Goal: Task Accomplishment & Management: Manage account settings

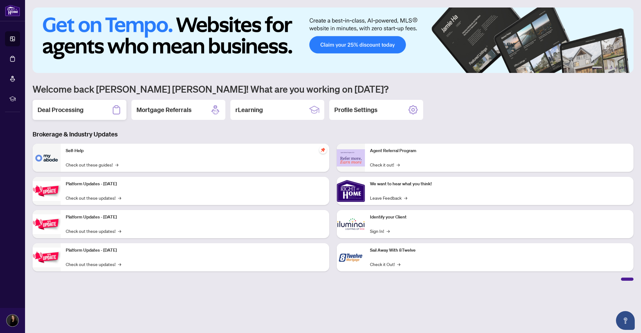
click at [85, 111] on div "Deal Processing" at bounding box center [80, 110] width 94 height 20
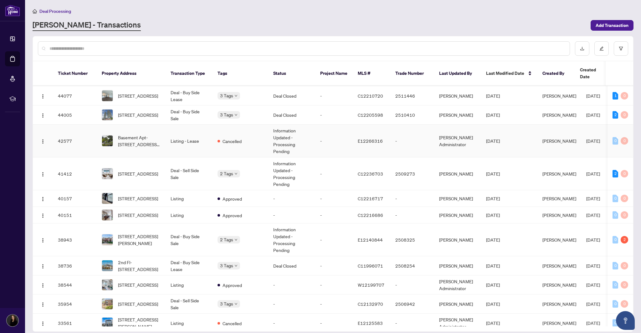
scroll to position [172, 0]
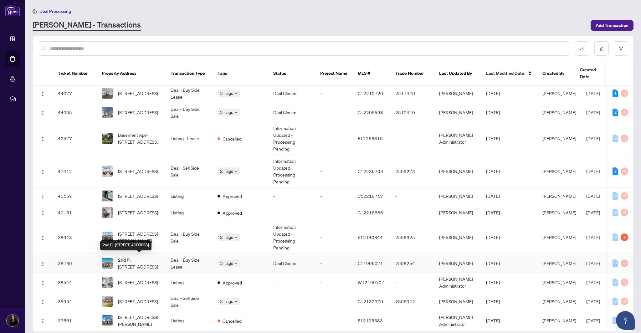
click at [143, 259] on span "2nd Fl-[STREET_ADDRESS]" at bounding box center [139, 263] width 43 height 14
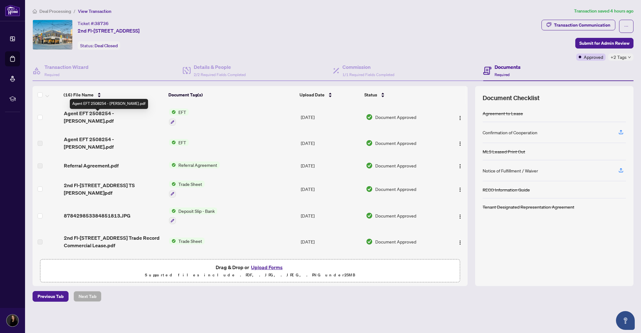
click at [112, 116] on span "Agent EFT 2508254 - [PERSON_NAME].pdf" at bounding box center [114, 117] width 100 height 15
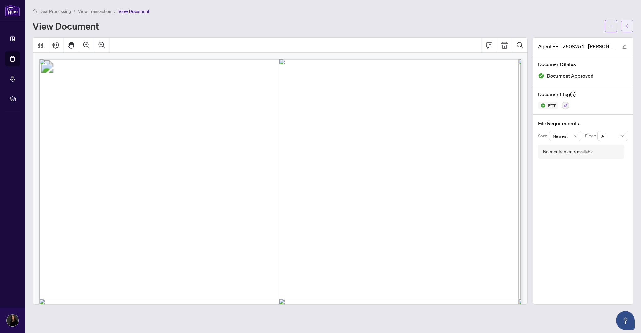
click at [625, 26] on button "button" at bounding box center [627, 26] width 13 height 13
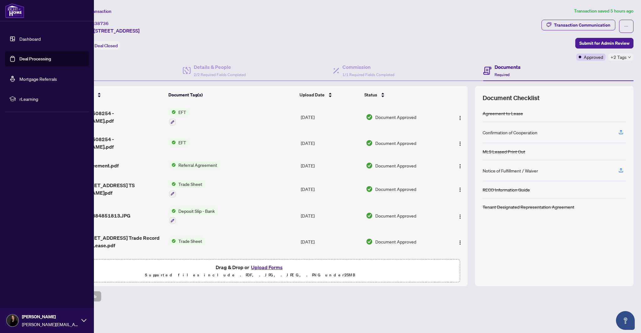
click at [33, 39] on link "Dashboard" at bounding box center [29, 39] width 21 height 6
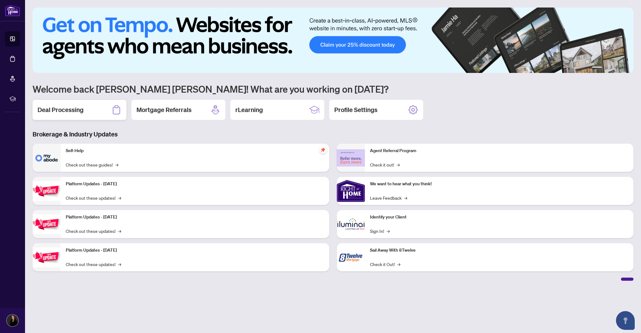
click at [88, 109] on div "Deal Processing" at bounding box center [80, 110] width 94 height 20
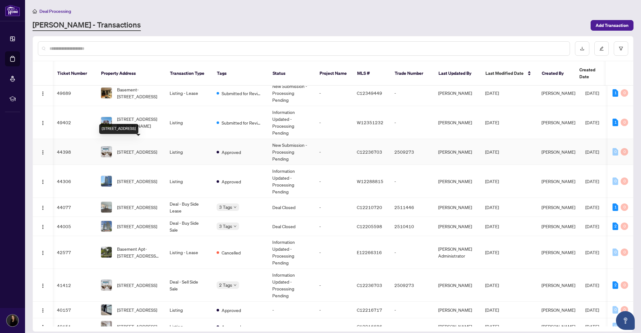
scroll to position [0, 1]
click at [144, 148] on span "[STREET_ADDRESS]" at bounding box center [137, 151] width 40 height 7
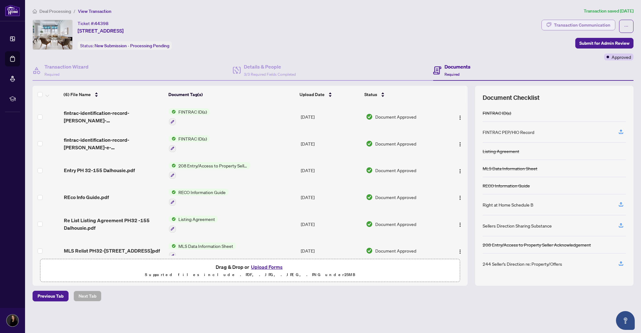
click at [599, 22] on div "Transaction Communication" at bounding box center [582, 25] width 56 height 10
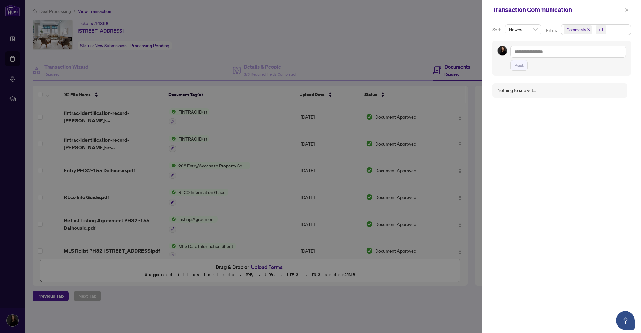
click at [589, 28] on icon "close" at bounding box center [588, 29] width 3 height 3
click at [593, 29] on icon "close" at bounding box center [594, 29] width 3 height 3
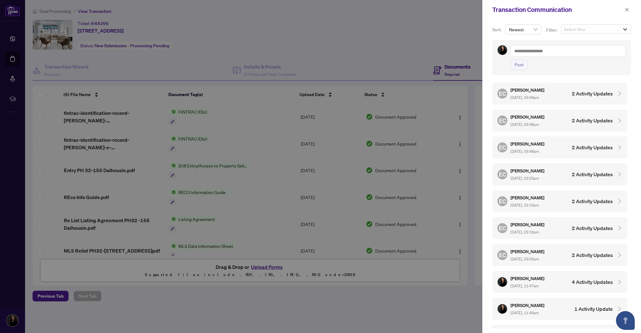
click at [586, 92] on h4 "2 Activity Updates" at bounding box center [592, 94] width 41 height 8
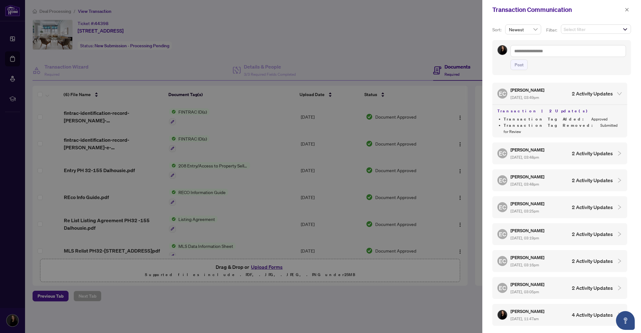
drag, startPoint x: 301, startPoint y: 50, endPoint x: 265, endPoint y: 75, distance: 43.9
click at [301, 51] on div at bounding box center [320, 166] width 641 height 333
drag, startPoint x: 626, startPoint y: 10, endPoint x: 543, endPoint y: 29, distance: 85.1
click at [626, 10] on icon "close" at bounding box center [627, 10] width 4 height 4
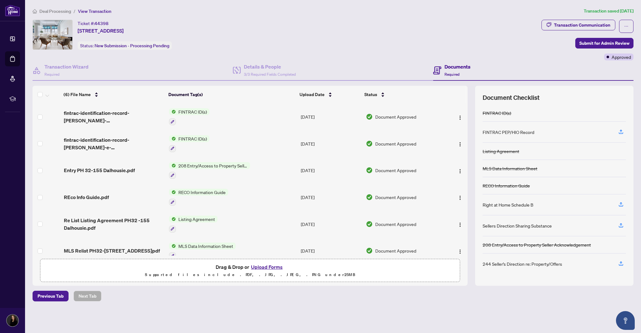
scroll to position [9, 0]
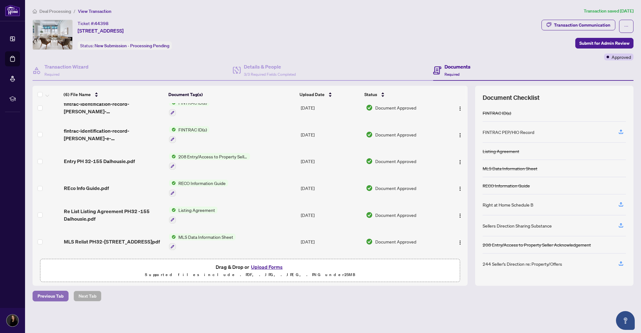
click at [59, 296] on span "Previous Tab" at bounding box center [51, 296] width 26 height 10
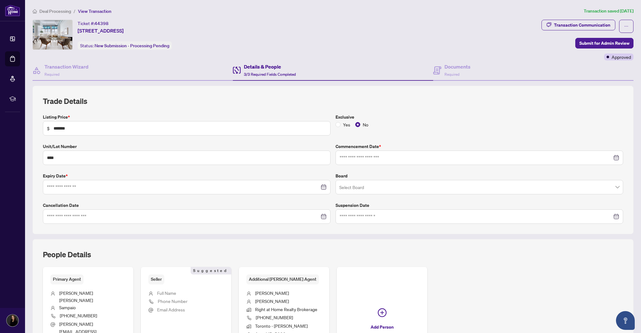
type input "**********"
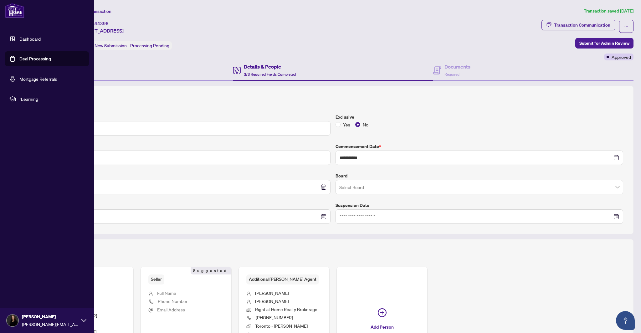
click at [36, 39] on link "Dashboard" at bounding box center [29, 39] width 21 height 6
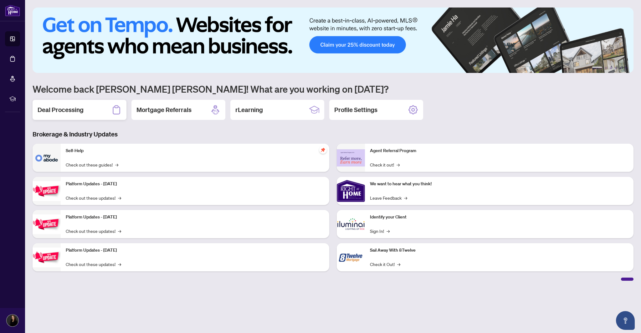
click at [96, 108] on div "Deal Processing" at bounding box center [80, 110] width 94 height 20
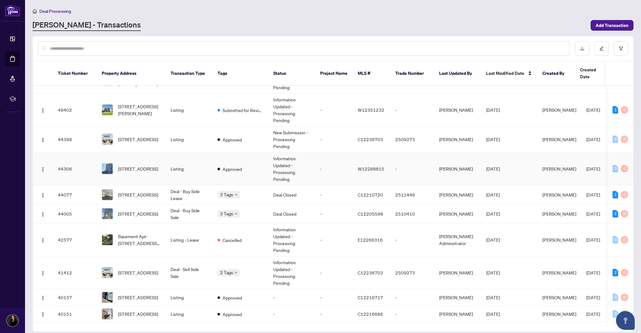
scroll to position [71, 0]
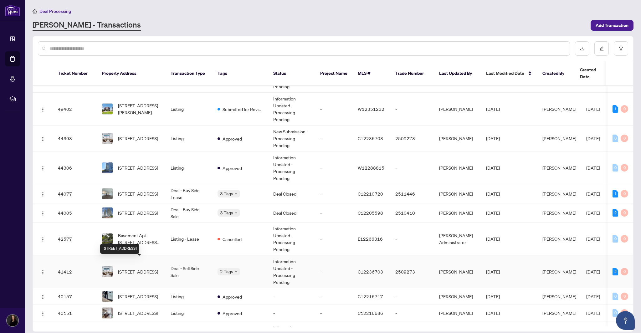
click at [131, 268] on span "[STREET_ADDRESS]" at bounding box center [138, 271] width 40 height 7
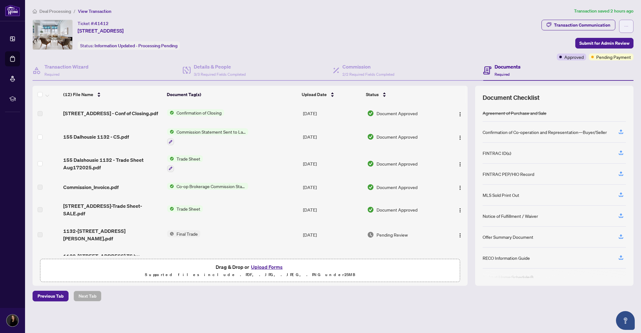
click at [631, 24] on button "button" at bounding box center [626, 26] width 14 height 13
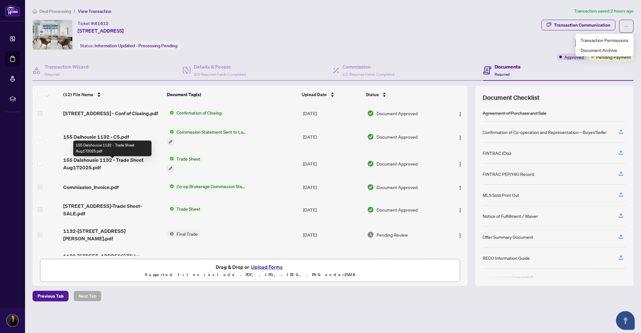
click at [89, 164] on span "155 Dalshousie 1132 - Trade Sheet Aug172025.pdf" at bounding box center [112, 163] width 99 height 15
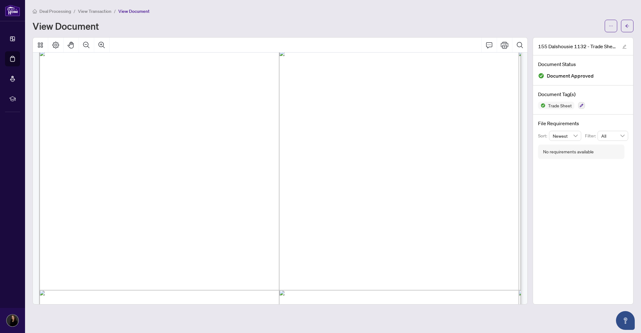
scroll to position [249, 0]
